Goal: Navigation & Orientation: Find specific page/section

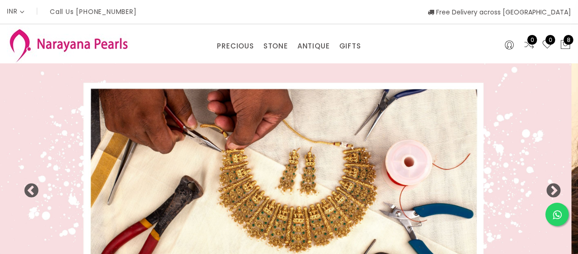
select select "INR"
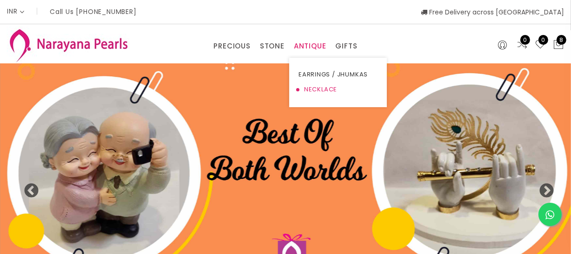
click at [308, 88] on link "NECKLACE" at bounding box center [338, 89] width 79 height 15
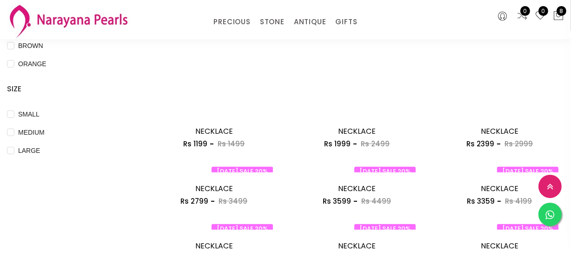
scroll to position [380, 0]
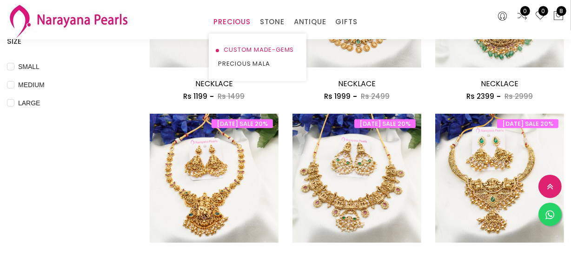
click at [238, 47] on link "CUSTOM MADE-GEMS" at bounding box center [257, 50] width 79 height 14
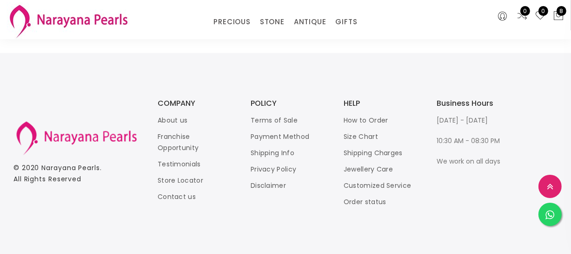
scroll to position [1226, 0]
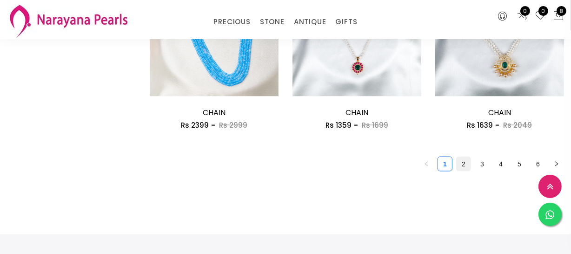
click at [463, 167] on link "2" at bounding box center [464, 164] width 14 height 14
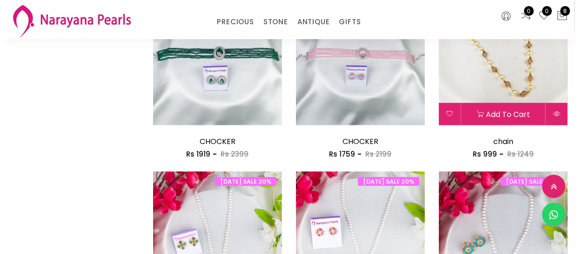
scroll to position [846, 0]
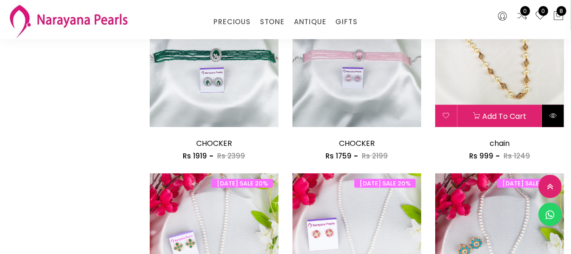
click at [548, 120] on button at bounding box center [553, 116] width 22 height 22
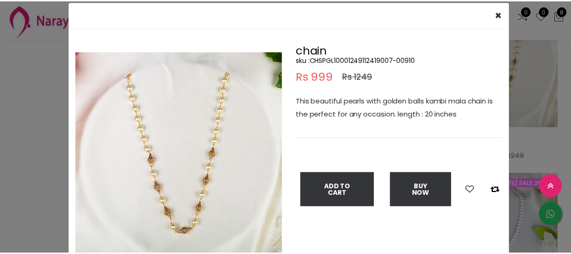
scroll to position [42, 0]
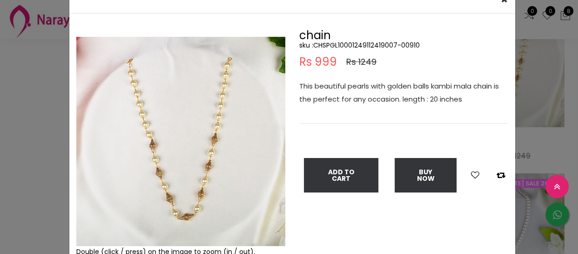
click at [0, 162] on div "× Close Double (click / press) on the image to zoom (in / out). chain sku : CHS…" at bounding box center [289, 127] width 578 height 254
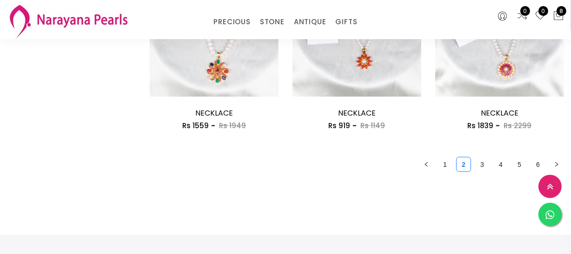
scroll to position [1311, 0]
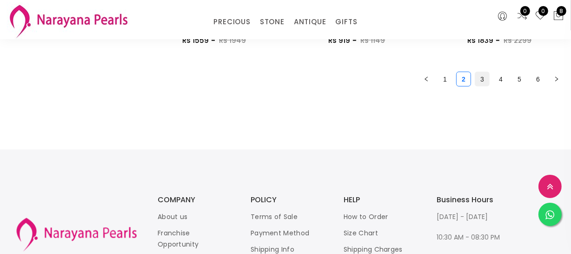
click at [481, 84] on link "3" at bounding box center [482, 79] width 14 height 14
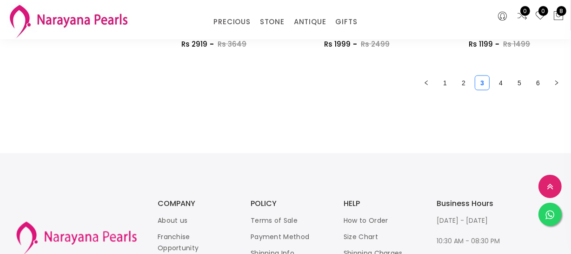
scroll to position [1311, 0]
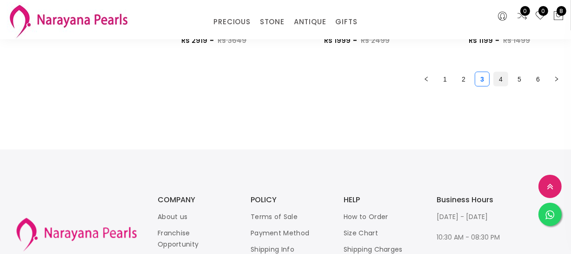
click at [497, 72] on link "4" at bounding box center [501, 79] width 14 height 14
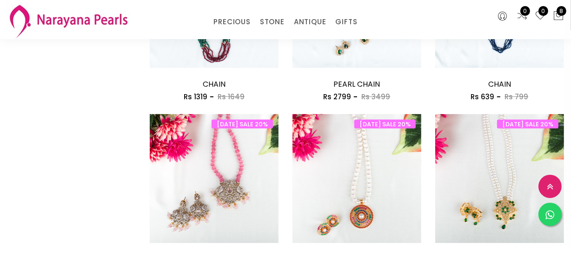
scroll to position [1184, 0]
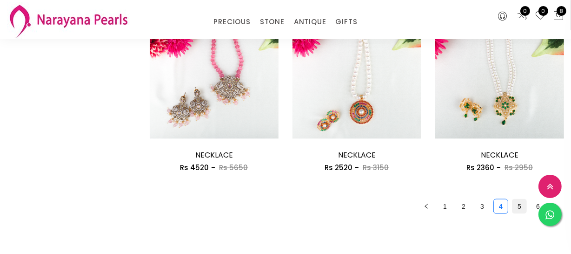
click at [521, 207] on link "5" at bounding box center [520, 206] width 14 height 14
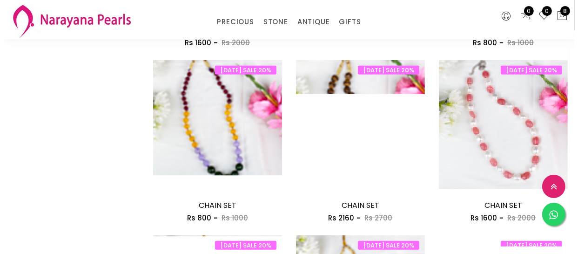
scroll to position [803, 0]
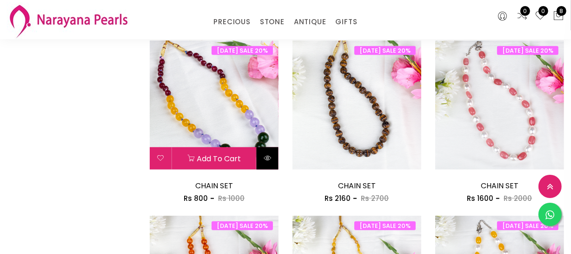
click at [269, 163] on button at bounding box center [268, 158] width 22 height 22
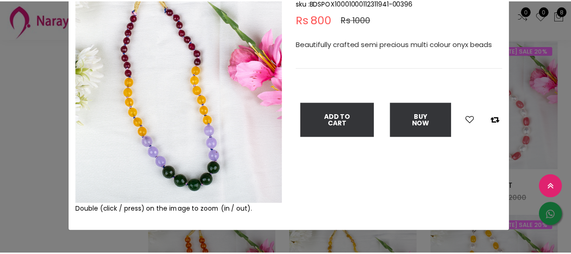
scroll to position [42, 0]
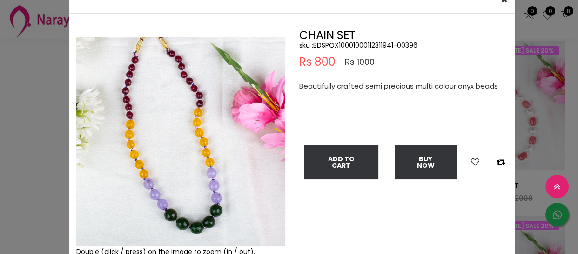
click at [19, 132] on div "× Close Double (click / press) on the image to zoom (in / out). CHAIN SET sku :…" at bounding box center [289, 127] width 578 height 254
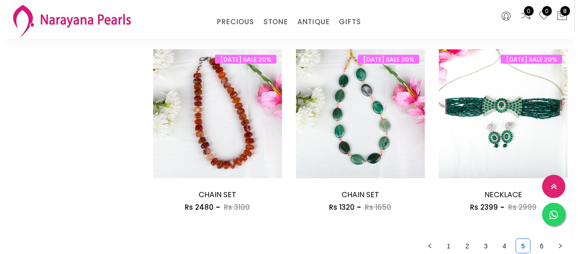
scroll to position [1184, 0]
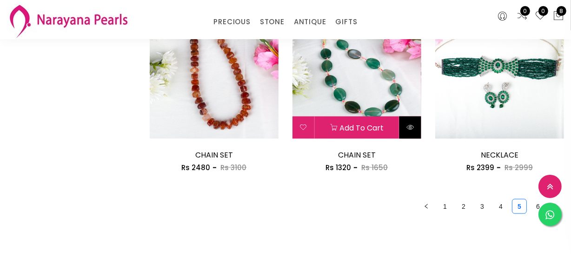
click at [405, 126] on button at bounding box center [411, 127] width 22 height 22
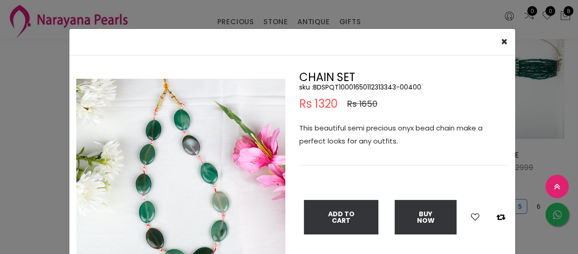
scroll to position [42, 0]
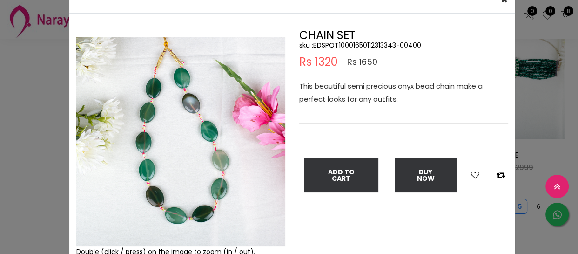
click at [20, 106] on div "× Close Double (click / press) on the image to zoom (in / out). CHAIN SET sku :…" at bounding box center [289, 127] width 578 height 254
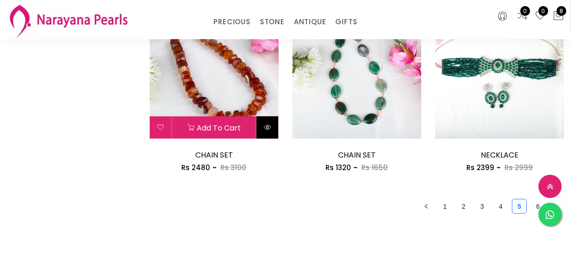
click at [270, 131] on button at bounding box center [268, 127] width 22 height 22
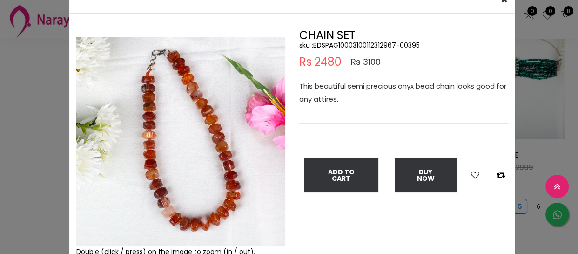
click at [11, 154] on div "× Close Double (click / press) on the image to zoom (in / out). CHAIN SET sku :…" at bounding box center [289, 127] width 578 height 254
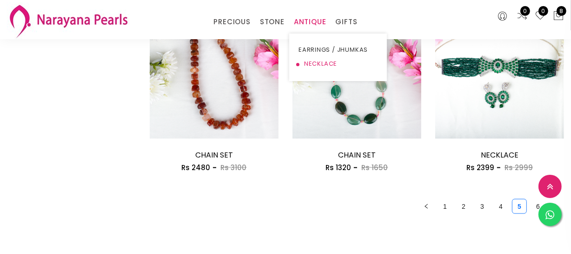
click at [319, 66] on link "NECKLACE" at bounding box center [338, 64] width 79 height 14
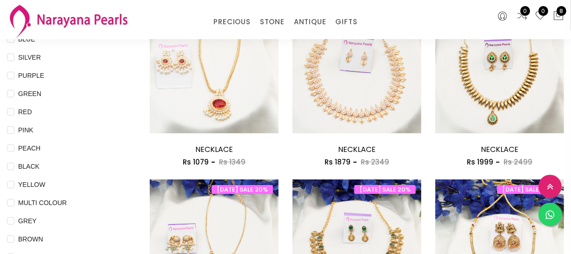
scroll to position [123, 0]
